Goal: Find specific page/section: Find specific page/section

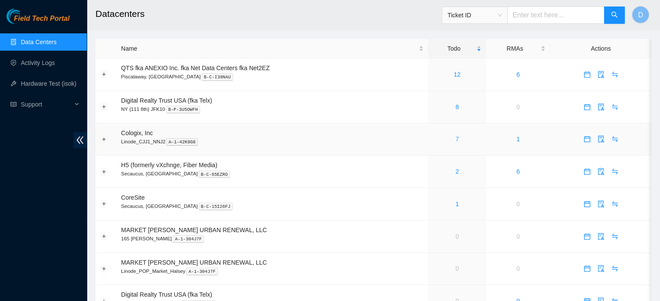
click at [455, 140] on link "7" at bounding box center [456, 139] width 3 height 7
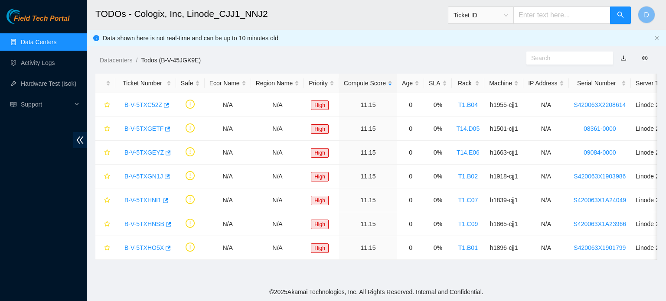
click at [33, 39] on link "Data Centers" at bounding box center [39, 42] width 36 height 7
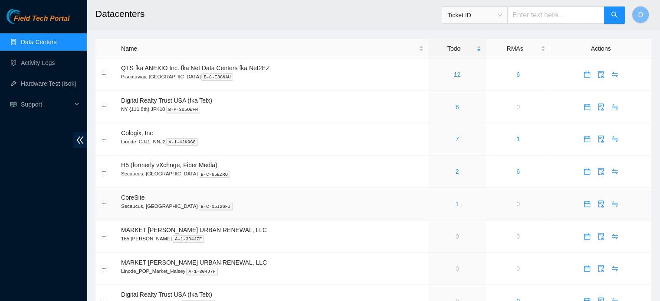
click at [455, 204] on link "1" at bounding box center [456, 204] width 3 height 7
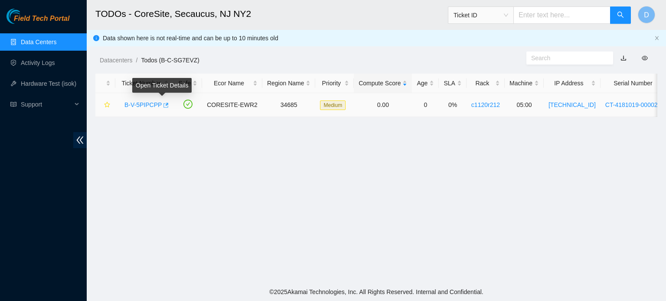
click at [162, 107] on icon "button" at bounding box center [165, 105] width 6 height 6
click at [28, 39] on link "Data Centers" at bounding box center [39, 42] width 36 height 7
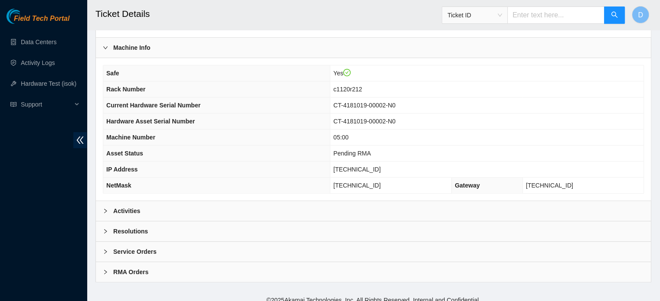
scroll to position [274, 0]
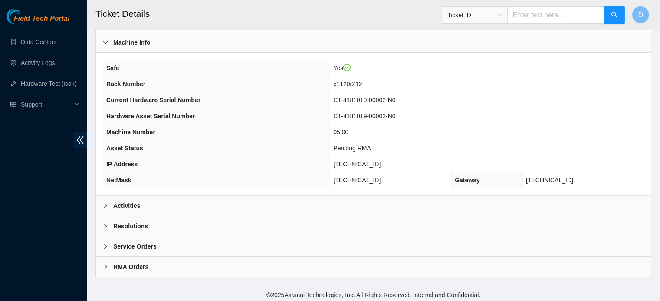
click at [305, 209] on div "Activities" at bounding box center [373, 206] width 555 height 20
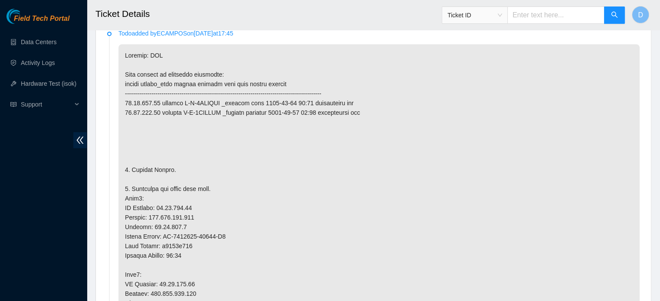
scroll to position [535, 0]
